Goal: Information Seeking & Learning: Learn about a topic

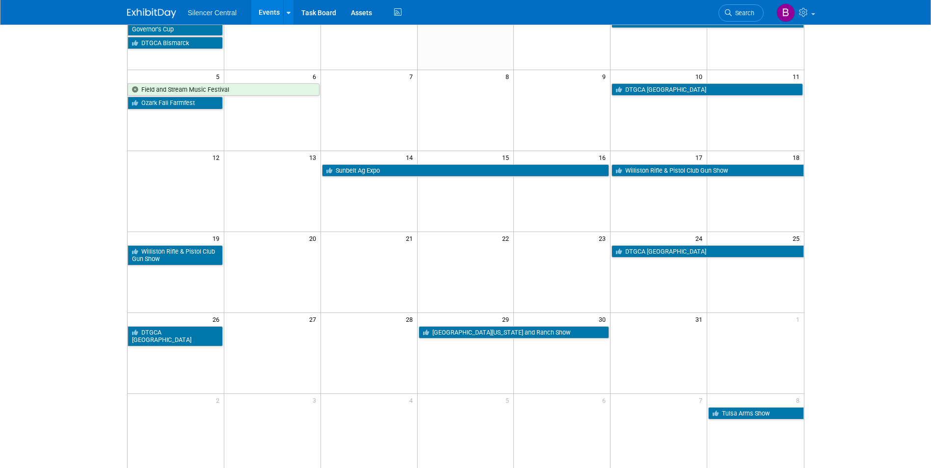
scroll to position [98, 0]
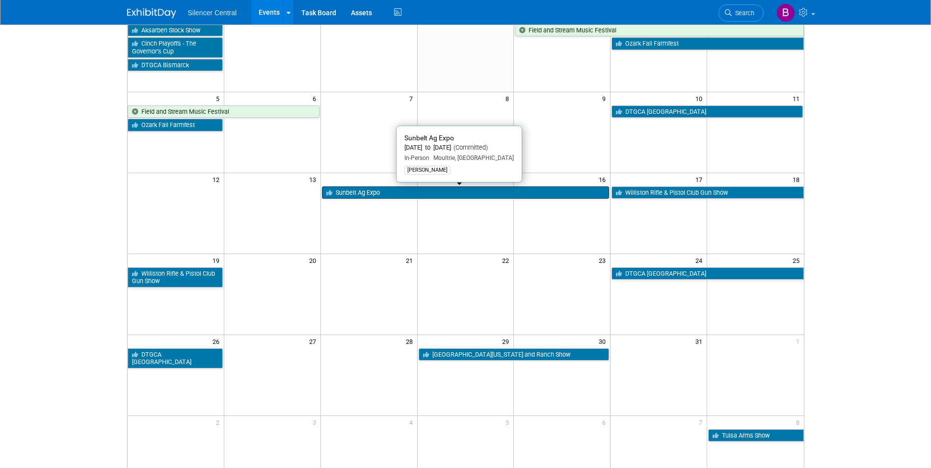
click at [365, 189] on link "Sunbelt Ag Expo" at bounding box center [466, 192] width 288 height 13
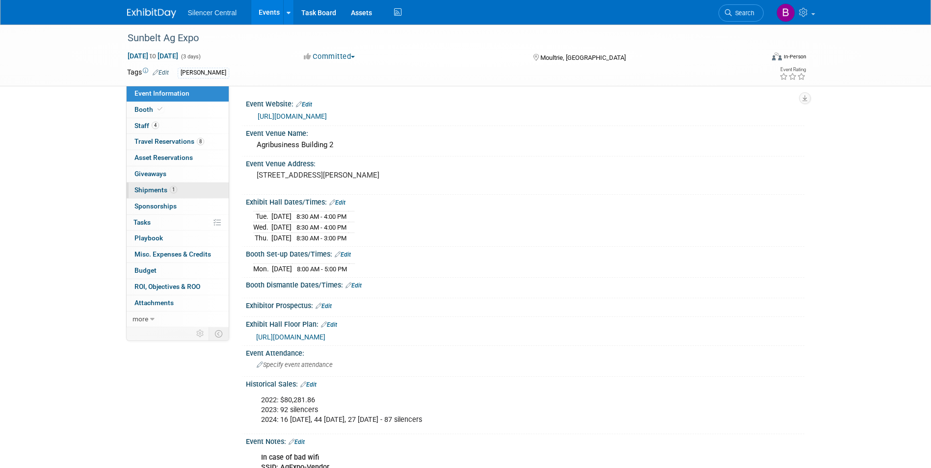
click at [174, 187] on span "1" at bounding box center [173, 189] width 7 height 7
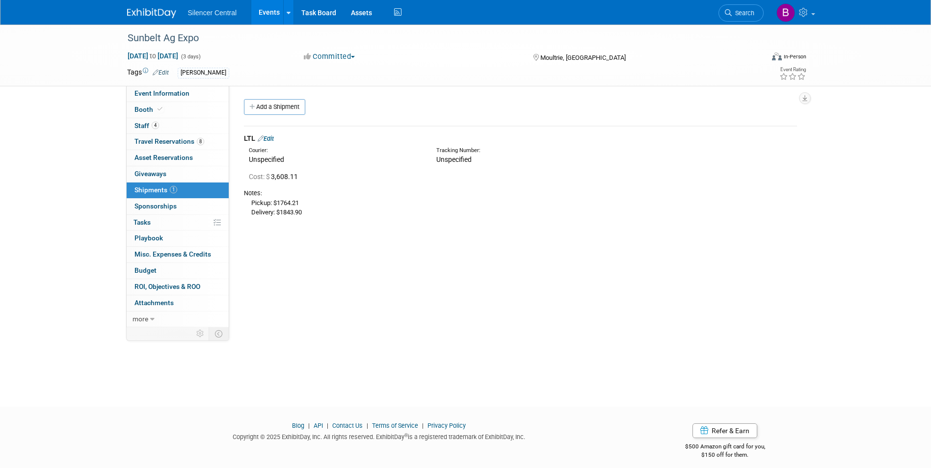
click at [156, 10] on img at bounding box center [151, 13] width 49 height 10
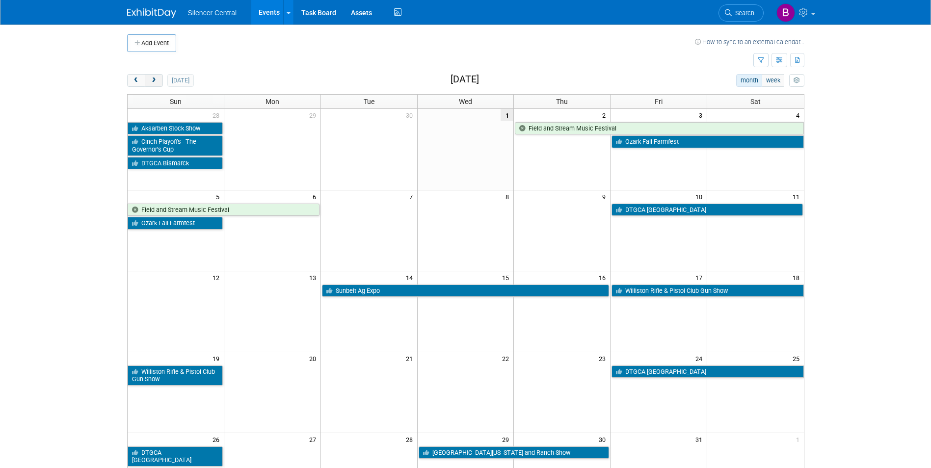
click at [160, 80] on button "next" at bounding box center [154, 80] width 18 height 13
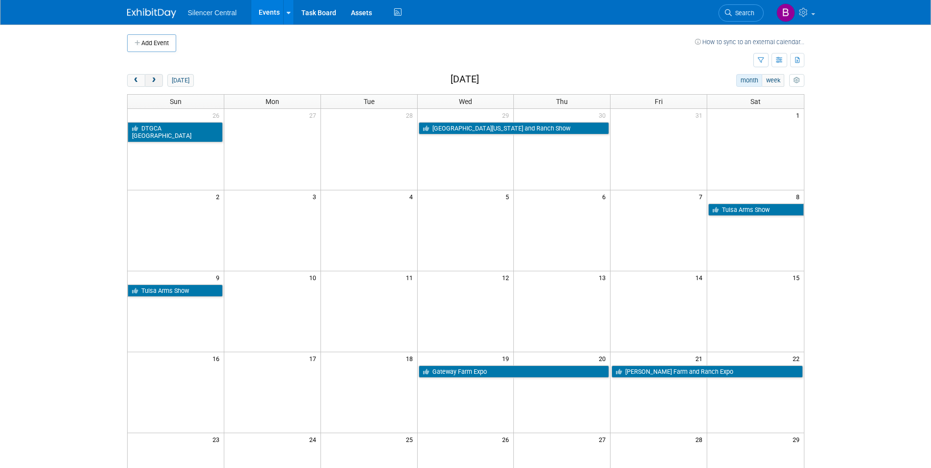
click at [156, 79] on span "next" at bounding box center [153, 81] width 7 height 6
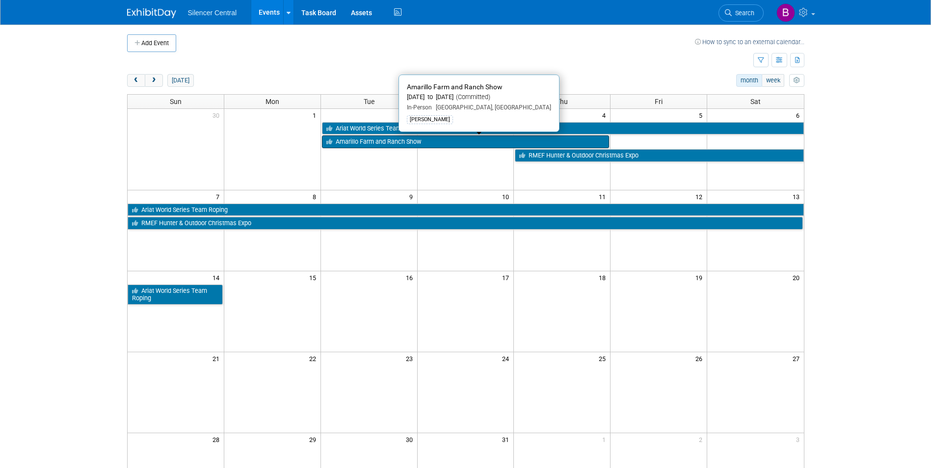
click at [382, 144] on link "Amarillo Farm and Ranch Show" at bounding box center [466, 141] width 288 height 13
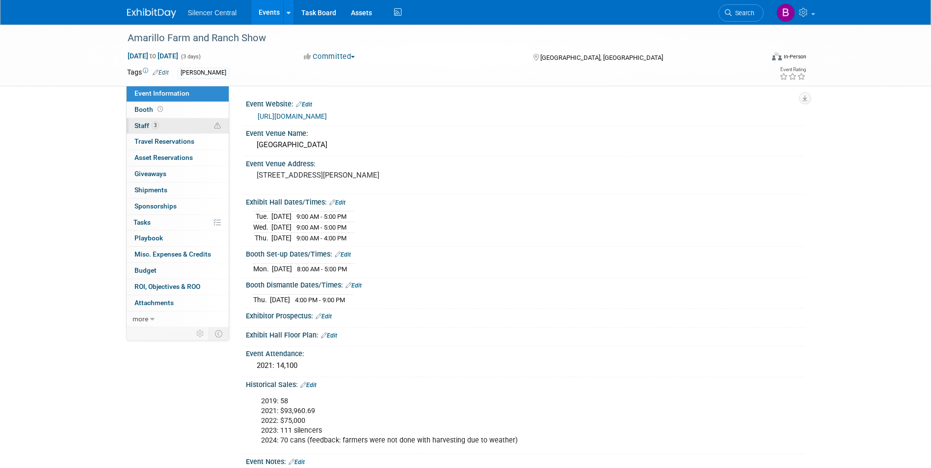
click at [149, 129] on span "Staff 3" at bounding box center [146, 126] width 25 height 8
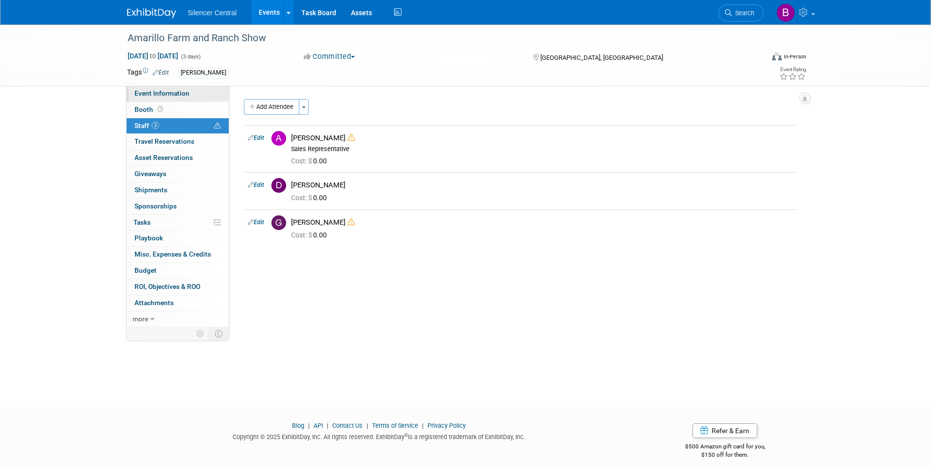
click at [178, 101] on link "Event Information" at bounding box center [178, 94] width 102 height 16
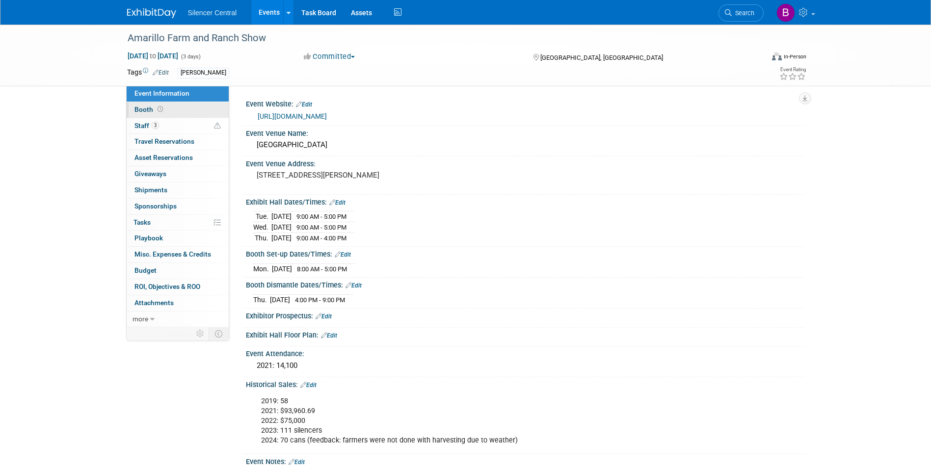
click at [178, 103] on link "Booth" at bounding box center [178, 110] width 102 height 16
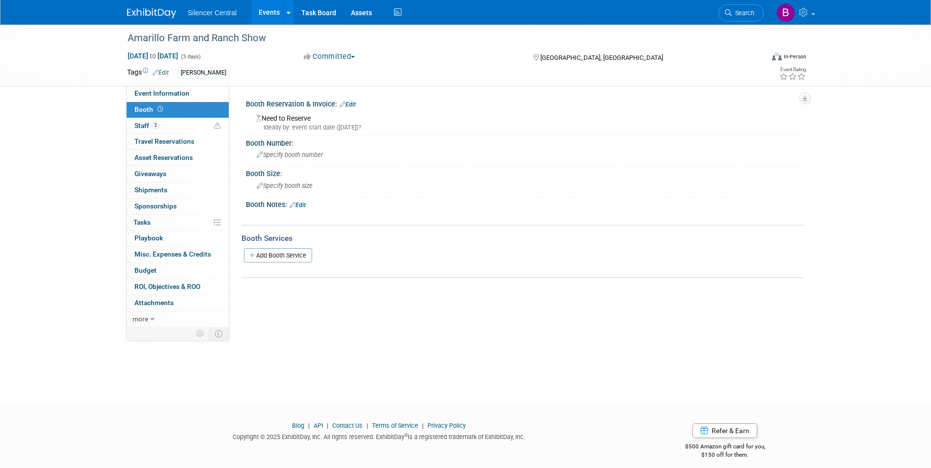
click at [181, 86] on div "Amarillo Farm and Ranch Show Dec 2, 2025 to Dec 4, 2025 (3 days) Dec 2, 2025 to…" at bounding box center [466, 55] width 692 height 61
click at [179, 95] on span "Event Information" at bounding box center [161, 93] width 55 height 8
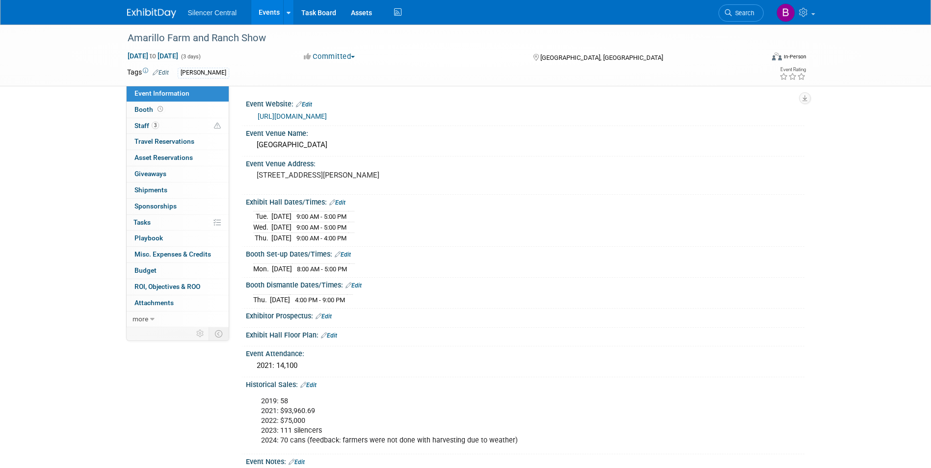
click at [159, 15] on img at bounding box center [151, 13] width 49 height 10
